Goal: Check status: Check status

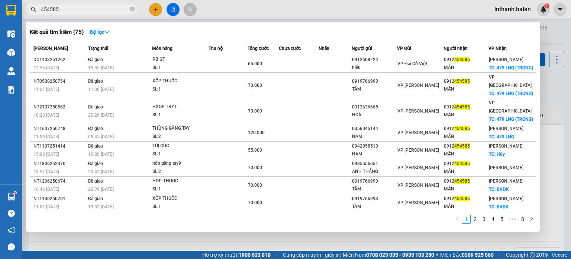
click at [232, 7] on div at bounding box center [285, 129] width 571 height 259
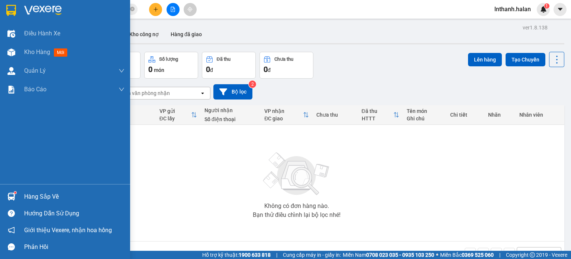
click at [33, 196] on div "Hàng sắp về" at bounding box center [74, 196] width 100 height 11
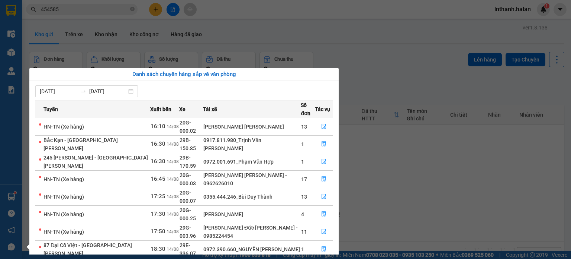
drag, startPoint x: 461, startPoint y: 65, endPoint x: 412, endPoint y: 53, distance: 50.5
click at [459, 64] on section "Kết quả [PERSON_NAME] ( 75 ) Bộ lọc Mã ĐH Trạng thái Món hàng Thu hộ Tổng [PERS…" at bounding box center [285, 129] width 571 height 259
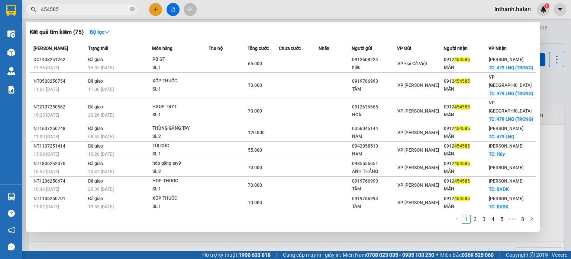
click at [97, 12] on input "454585" at bounding box center [85, 9] width 88 height 8
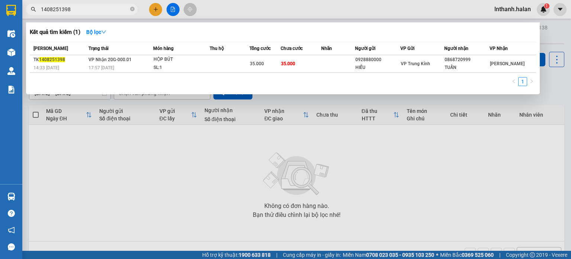
click at [199, 160] on div at bounding box center [285, 129] width 571 height 259
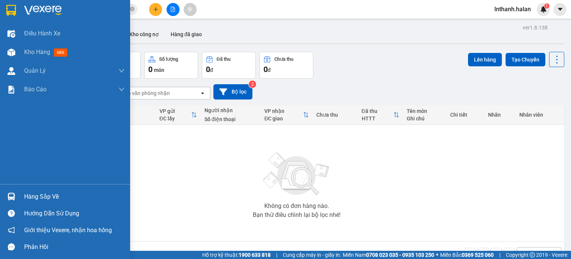
click at [25, 191] on div "Hàng sắp về" at bounding box center [74, 196] width 100 height 11
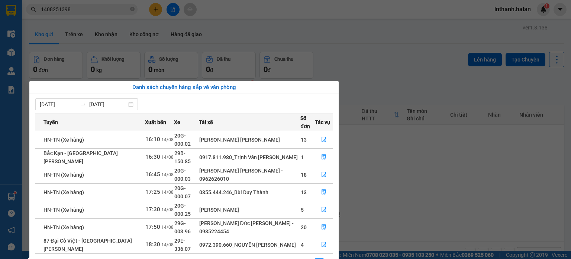
click at [381, 59] on section "Kết quả tìm kiếm ( 1 ) Bộ lọc Mã ĐH Trạng thái Món hàng Thu hộ Tổng cước Chưa c…" at bounding box center [285, 129] width 571 height 259
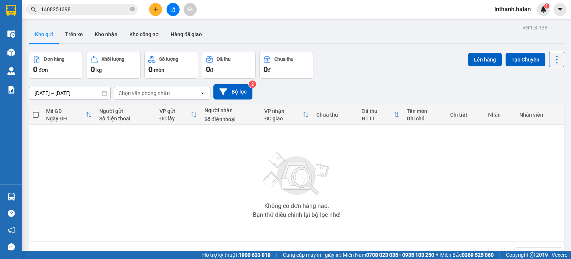
click at [104, 9] on input "1408251398" at bounding box center [85, 9] width 88 height 8
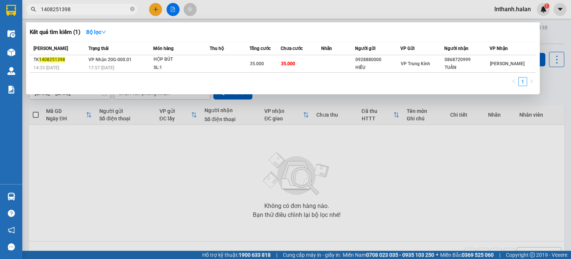
click at [104, 9] on input "1408251398" at bounding box center [85, 9] width 88 height 8
type input "1408250817"
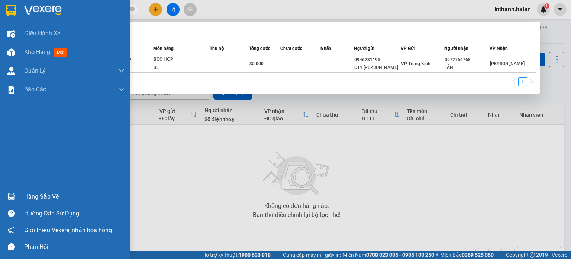
click at [33, 193] on div "Hàng sắp về" at bounding box center [74, 196] width 100 height 11
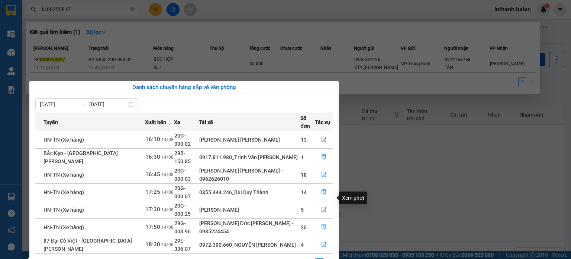
click at [328, 221] on button "button" at bounding box center [324, 227] width 17 height 12
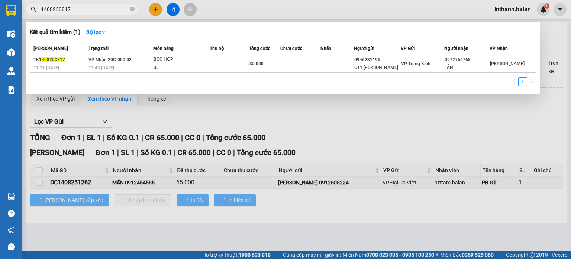
click at [327, 199] on div at bounding box center [285, 129] width 571 height 259
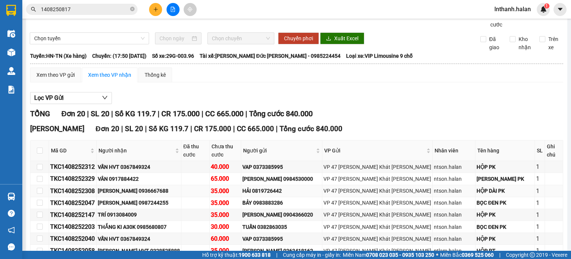
scroll to position [23, 0]
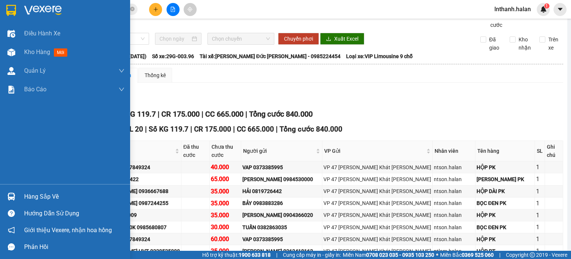
click at [21, 189] on div "Hàng sắp về" at bounding box center [65, 196] width 130 height 17
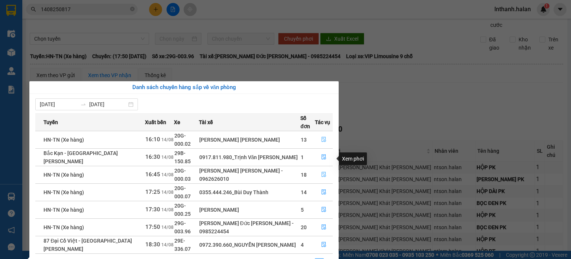
drag, startPoint x: 319, startPoint y: 130, endPoint x: 318, endPoint y: 157, distance: 27.2
click at [318, 157] on tbody "HN-TN (Xe hàng) 16:10 14/08 20G-000.02 Bùi Huy Hoàng 13 Bắc Kạn - Thái Nguyên 1…" at bounding box center [184, 192] width 298 height 122
click at [324, 172] on icon "file-done" at bounding box center [323, 174] width 5 height 5
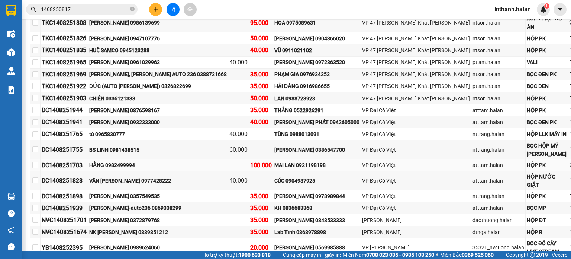
scroll to position [186, 0]
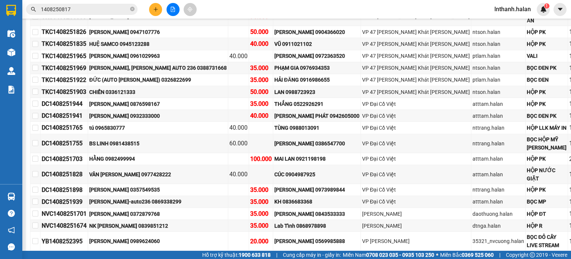
click at [106, 13] on span "1408250817" at bounding box center [82, 9] width 112 height 11
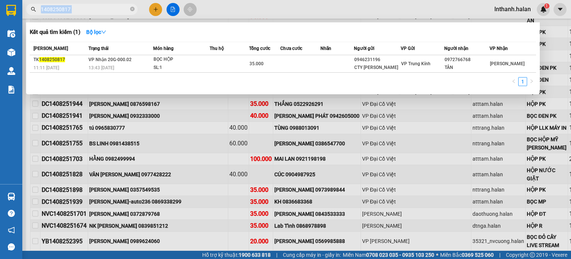
click at [106, 13] on span "1408250817" at bounding box center [82, 9] width 112 height 11
click at [132, 9] on icon "close-circle" at bounding box center [132, 9] width 4 height 4
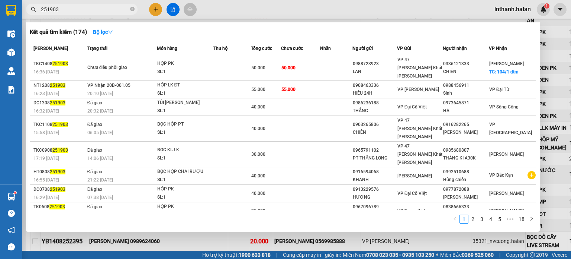
click at [560, 70] on div at bounding box center [285, 129] width 571 height 259
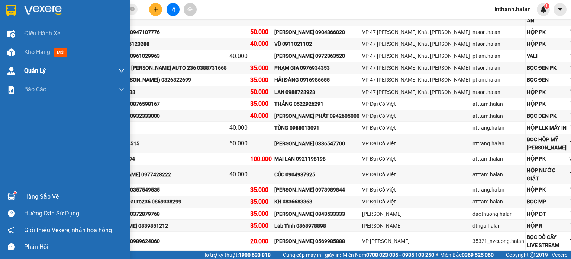
click at [34, 55] on span "Kho hàng" at bounding box center [37, 51] width 26 height 7
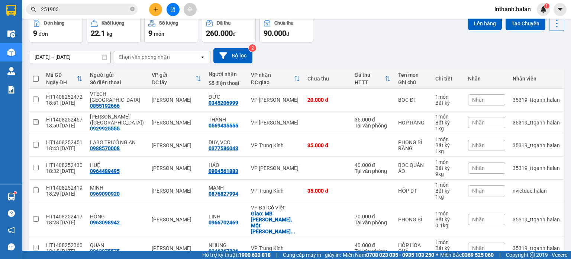
scroll to position [37, 0]
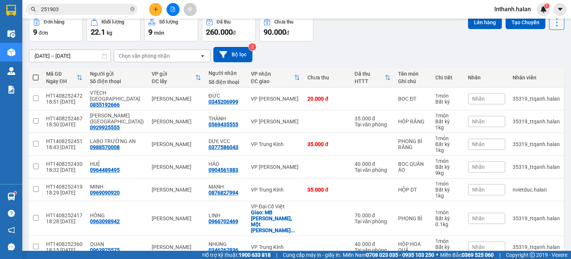
click at [553, 23] on icon at bounding box center [557, 22] width 10 height 10
click at [557, 68] on div "Làm mới" at bounding box center [538, 68] width 44 height 7
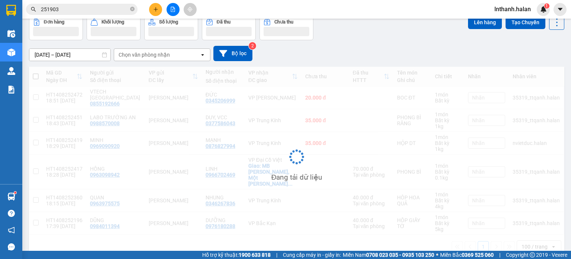
scroll to position [34, 0]
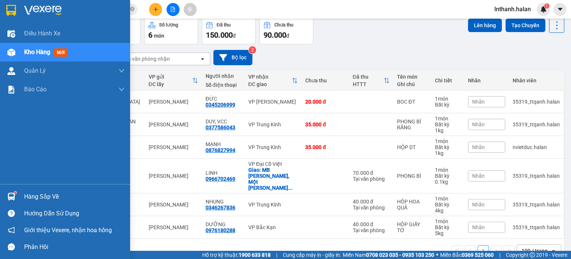
click at [14, 195] on img at bounding box center [11, 196] width 8 height 8
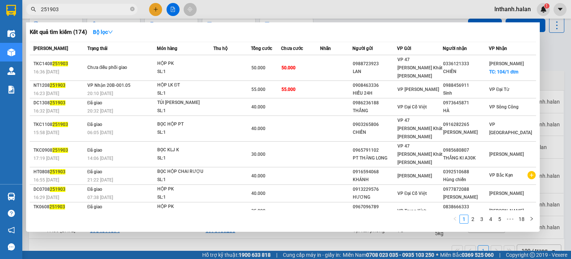
click at [95, 7] on section "Kết quả tìm kiếm ( 174 ) Bộ lọc Mã ĐH Trạng thái Món hàng Thu hộ Tổng cước Chưa…" at bounding box center [285, 129] width 571 height 259
click at [95, 7] on input "251903" at bounding box center [85, 9] width 88 height 8
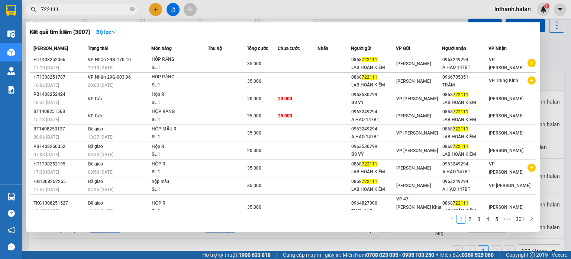
click at [65, 9] on input "722111" at bounding box center [85, 9] width 88 height 8
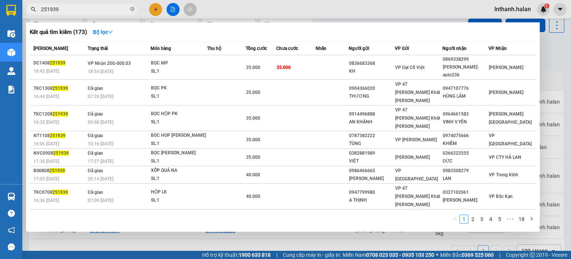
click at [108, 13] on input "251939" at bounding box center [85, 9] width 88 height 8
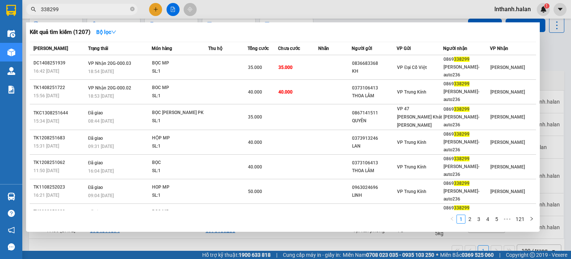
type input "338299"
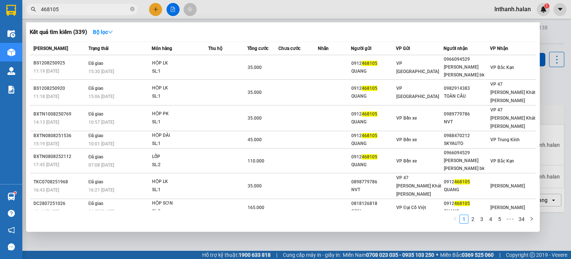
click at [103, 12] on input "468105" at bounding box center [85, 9] width 88 height 8
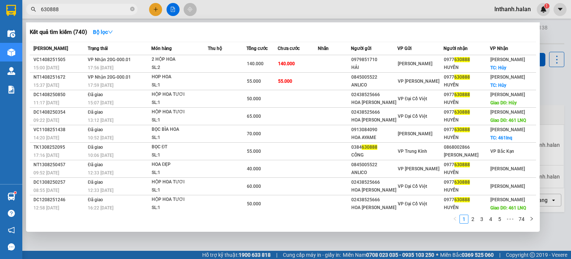
type input "630888"
